Goal: Task Accomplishment & Management: Complete application form

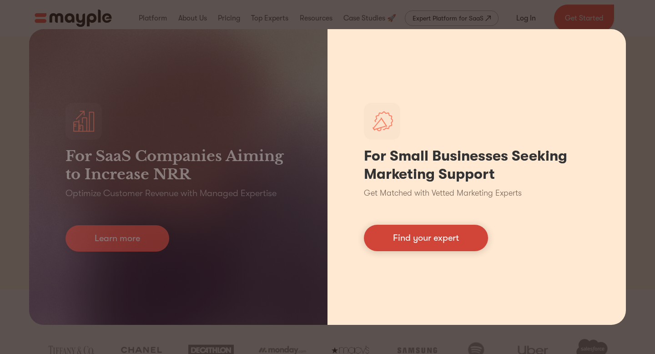
click at [426, 236] on link "Find your expert" at bounding box center [426, 238] width 124 height 26
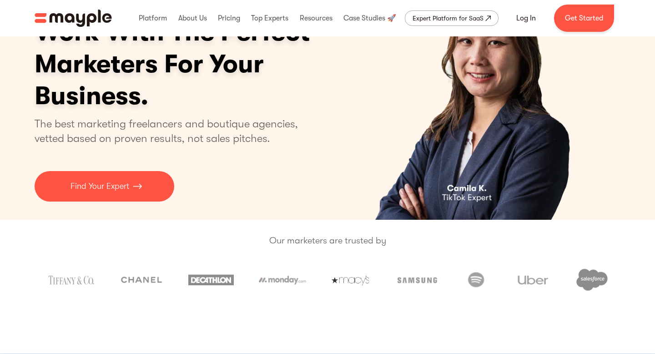
scroll to position [88, 0]
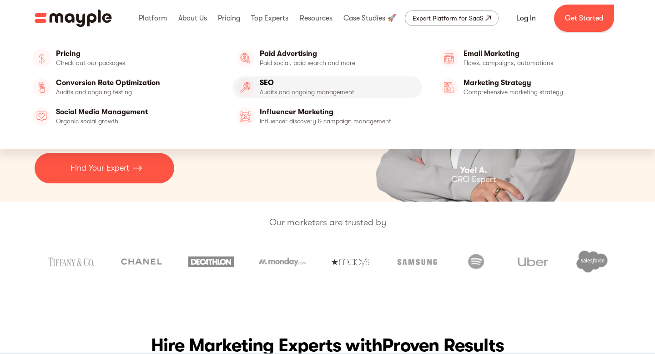
click at [277, 86] on link "SEO" at bounding box center [328, 87] width 190 height 22
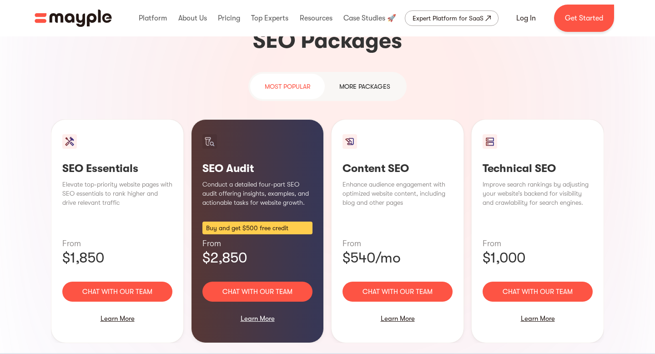
scroll to position [592, 0]
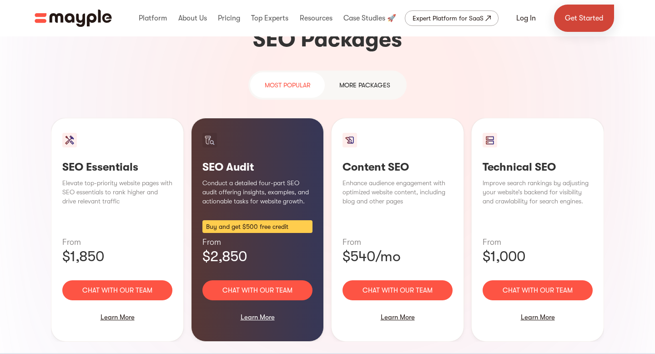
click at [597, 14] on link "Get Started" at bounding box center [584, 18] width 60 height 27
